Goal: Transaction & Acquisition: Purchase product/service

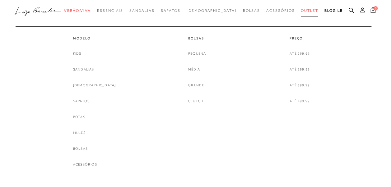
click at [301, 9] on span "Outlet" at bounding box center [309, 10] width 17 height 4
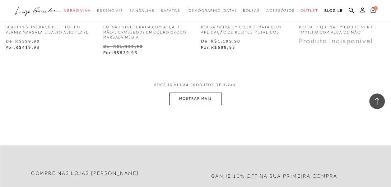
scroll to position [1154, 0]
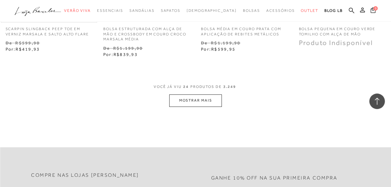
click at [184, 97] on button "MOSTRAR MAIS" at bounding box center [195, 101] width 52 height 12
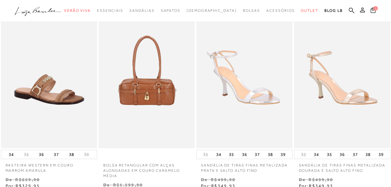
scroll to position [0, 0]
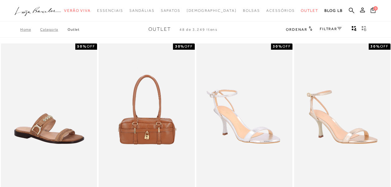
click at [309, 28] on icon at bounding box center [311, 28] width 4 height 5
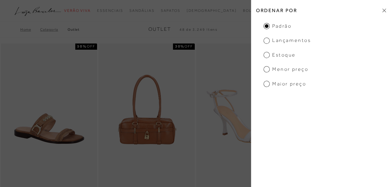
click at [269, 70] on span "Menor preço" at bounding box center [286, 69] width 45 height 7
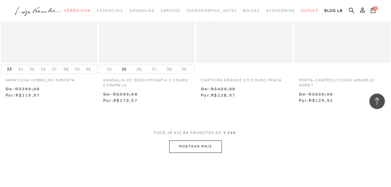
scroll to position [1087, 0]
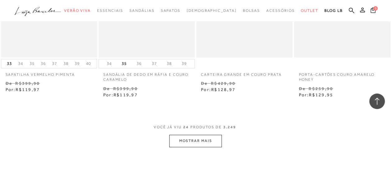
click at [210, 145] on button "MOSTRAR MAIS" at bounding box center [195, 141] width 52 height 12
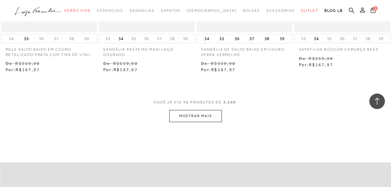
scroll to position [2272, 0]
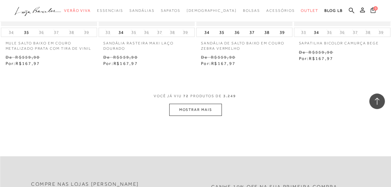
click at [208, 108] on button "MOSTRAR MAIS" at bounding box center [195, 110] width 52 height 12
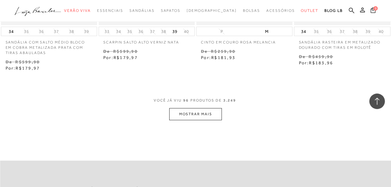
scroll to position [3445, 0]
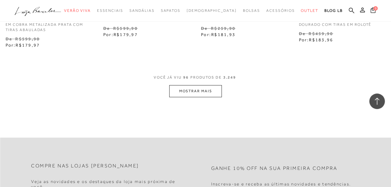
click at [195, 93] on button "MOSTRAR MAIS" at bounding box center [195, 91] width 52 height 12
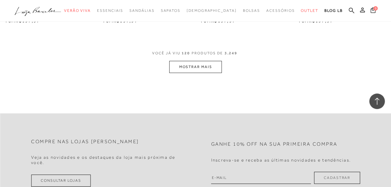
scroll to position [4588, 0]
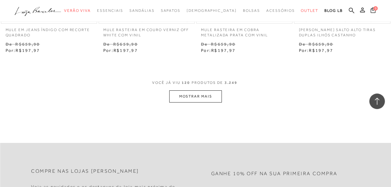
click at [178, 96] on button "MOSTRAR MAIS" at bounding box center [195, 97] width 52 height 12
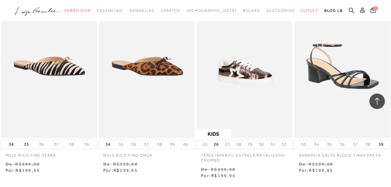
scroll to position [5697, 0]
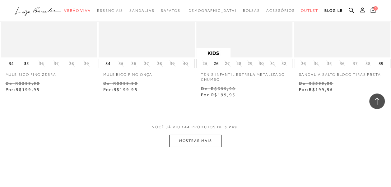
click at [198, 142] on button "MOSTRAR MAIS" at bounding box center [195, 141] width 52 height 12
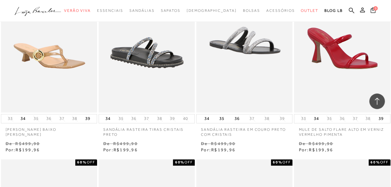
scroll to position [6039, 0]
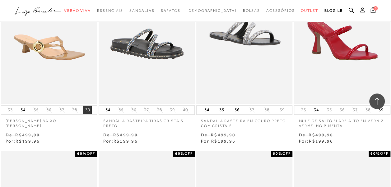
click at [90, 110] on button "39" at bounding box center [87, 110] width 9 height 9
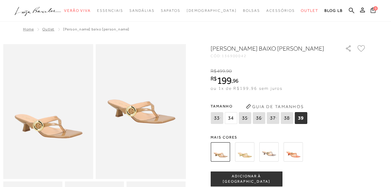
click at [249, 162] on img at bounding box center [244, 152] width 19 height 19
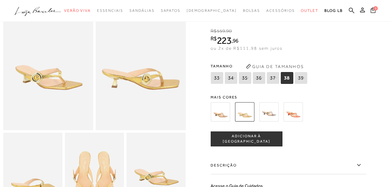
scroll to position [50, 0]
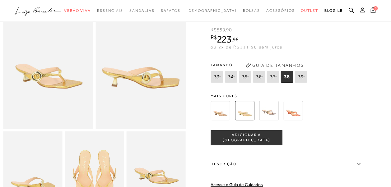
click at [272, 110] on img at bounding box center [268, 110] width 19 height 19
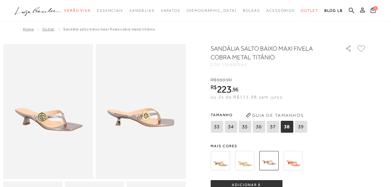
click at [221, 157] on img at bounding box center [220, 160] width 19 height 19
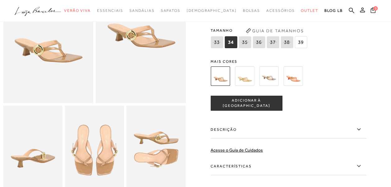
scroll to position [77, 0]
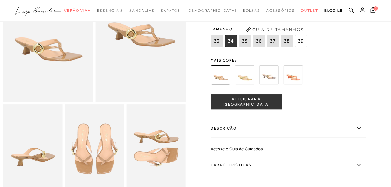
click at [300, 47] on span "39" at bounding box center [301, 41] width 12 height 12
click at [261, 110] on button "ADICIONAR À SACOLA" at bounding box center [247, 102] width 72 height 15
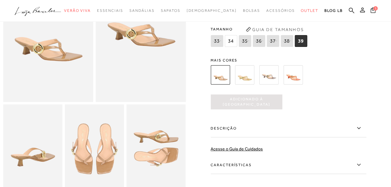
scroll to position [0, 0]
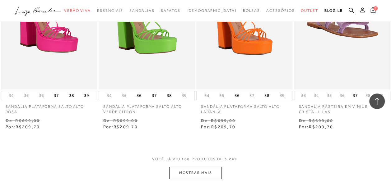
scroll to position [6836, 0]
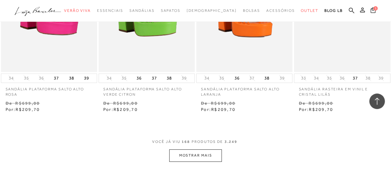
click at [204, 150] on button "MOSTRAR MAIS" at bounding box center [195, 156] width 52 height 12
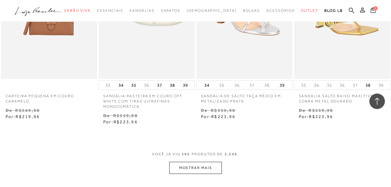
scroll to position [8018, 0]
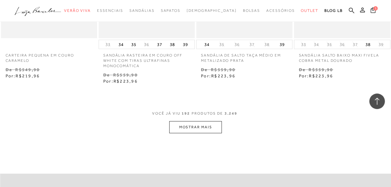
click at [205, 128] on button "MOSTRAR MAIS" at bounding box center [195, 127] width 52 height 12
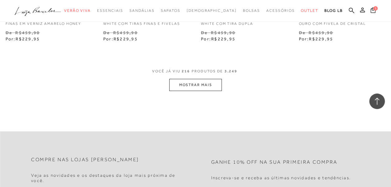
scroll to position [9203, 0]
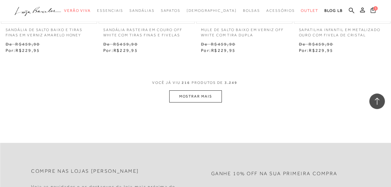
click at [199, 91] on button "MOSTRAR MAIS" at bounding box center [195, 97] width 52 height 12
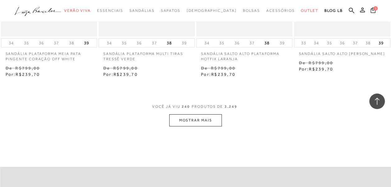
scroll to position [10364, 0]
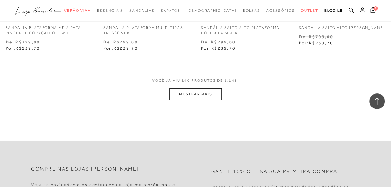
click at [197, 88] on button "MOSTRAR MAIS" at bounding box center [195, 94] width 52 height 12
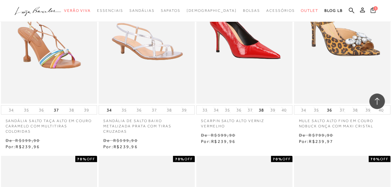
scroll to position [11436, 0]
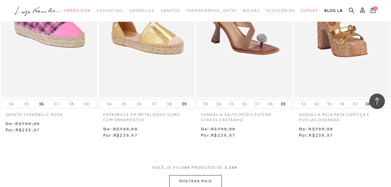
click at [193, 176] on button "MOSTRAR MAIS" at bounding box center [195, 182] width 52 height 12
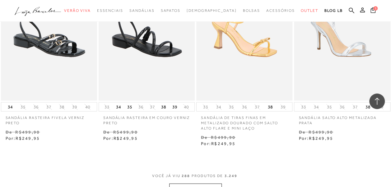
scroll to position [12597, 0]
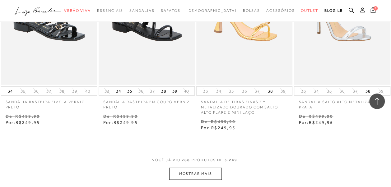
click at [200, 168] on button "MOSTRAR MAIS" at bounding box center [195, 174] width 52 height 12
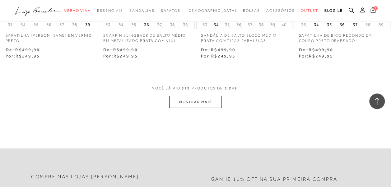
scroll to position [13829, 0]
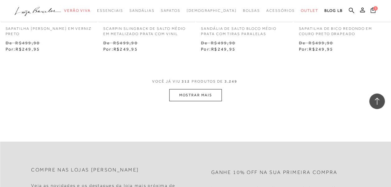
click at [191, 89] on button "MOSTRAR MAIS" at bounding box center [195, 95] width 52 height 12
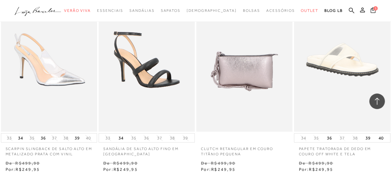
scroll to position [14912, 0]
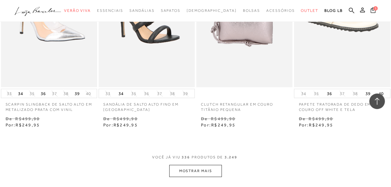
click at [199, 165] on button "MOSTRAR MAIS" at bounding box center [195, 171] width 52 height 12
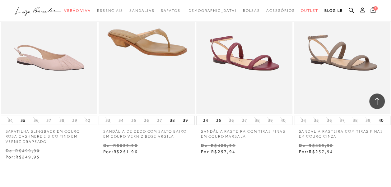
scroll to position [16070, 0]
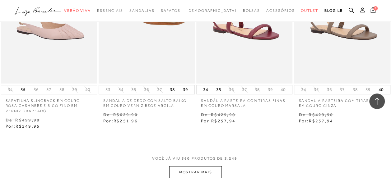
click at [202, 166] on button "MOSTRAR MAIS" at bounding box center [195, 172] width 52 height 12
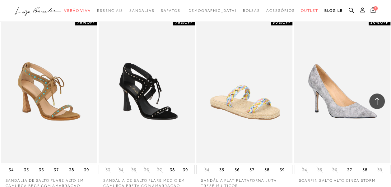
scroll to position [17327, 0]
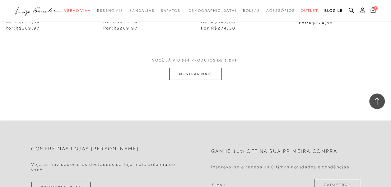
click at [182, 68] on button "MOSTRAR MAIS" at bounding box center [195, 74] width 52 height 12
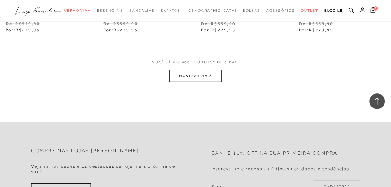
scroll to position [18510, 0]
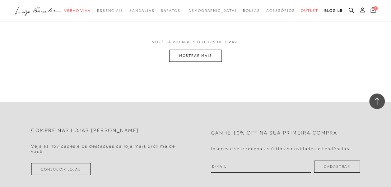
click at [212, 51] on button "MOSTRAR MAIS" at bounding box center [195, 56] width 52 height 12
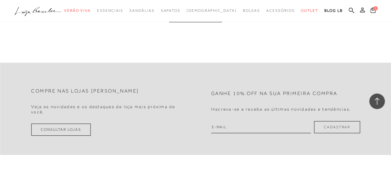
scroll to position [19635, 0]
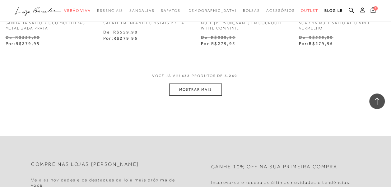
click at [187, 84] on button "MOSTRAR MAIS" at bounding box center [195, 90] width 52 height 12
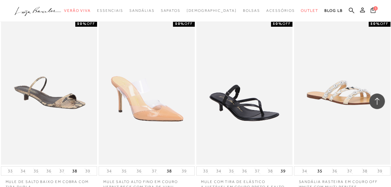
scroll to position [20076, 0]
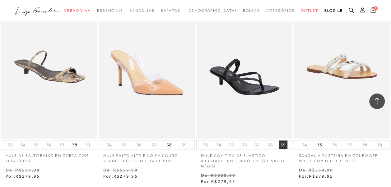
click at [284, 141] on button "39" at bounding box center [283, 145] width 9 height 9
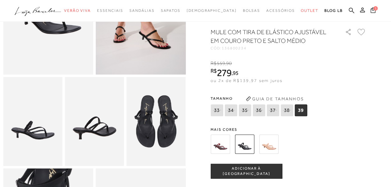
scroll to position [106, 0]
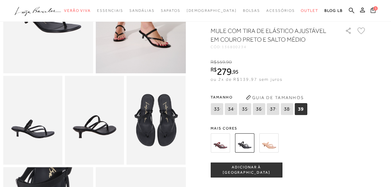
click at [258, 176] on span "ADICIONAR À SACOLA" at bounding box center [246, 170] width 71 height 11
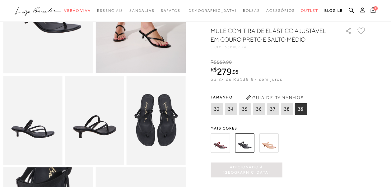
scroll to position [0, 0]
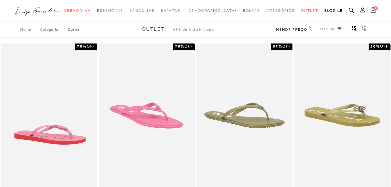
click at [329, 28] on link "FILTRAR" at bounding box center [331, 29] width 22 height 4
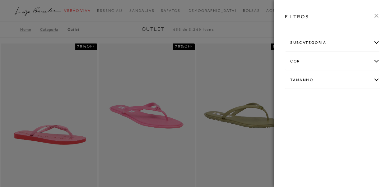
click at [326, 42] on div "subcategoria" at bounding box center [332, 43] width 94 height 16
click at [376, 41] on div "subcategoria" at bounding box center [332, 43] width 94 height 16
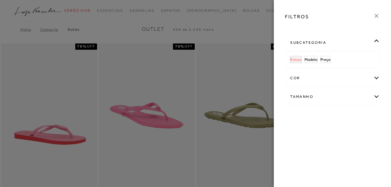
click at [294, 59] on span "Bolsas" at bounding box center [295, 59] width 11 height 5
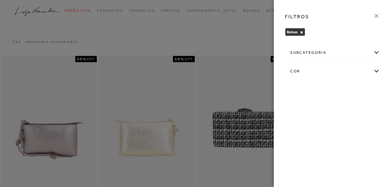
click at [379, 14] on icon at bounding box center [376, 15] width 7 height 7
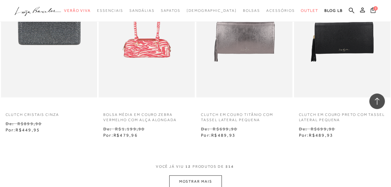
scroll to position [548, 0]
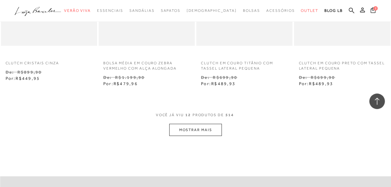
click at [207, 131] on button "MOSTRAR MAIS" at bounding box center [195, 130] width 52 height 12
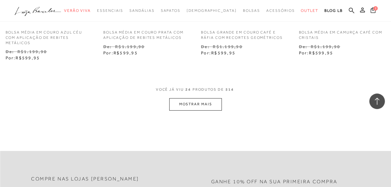
scroll to position [1150, 0]
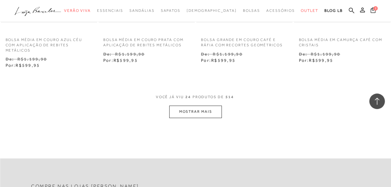
click at [201, 114] on button "MOSTRAR MAIS" at bounding box center [195, 112] width 52 height 12
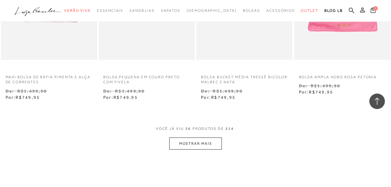
scroll to position [1701, 0]
